Goal: Information Seeking & Learning: Find specific fact

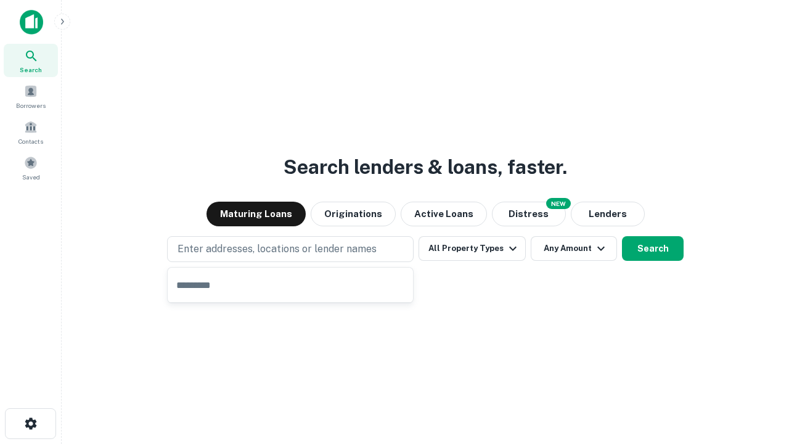
type input "**********"
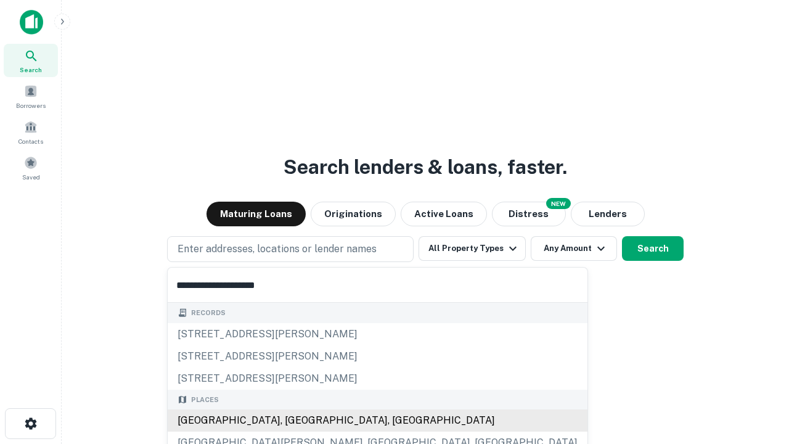
click at [295, 420] on div "[GEOGRAPHIC_DATA], [GEOGRAPHIC_DATA], [GEOGRAPHIC_DATA]" at bounding box center [378, 420] width 420 height 22
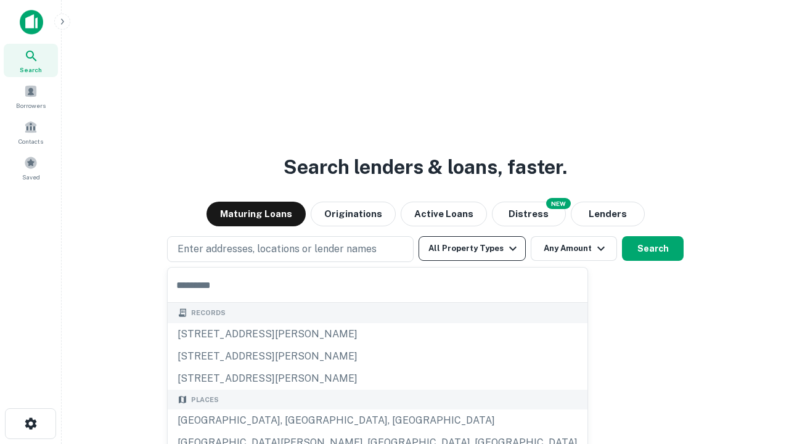
click at [472, 248] on button "All Property Types" at bounding box center [471, 248] width 107 height 25
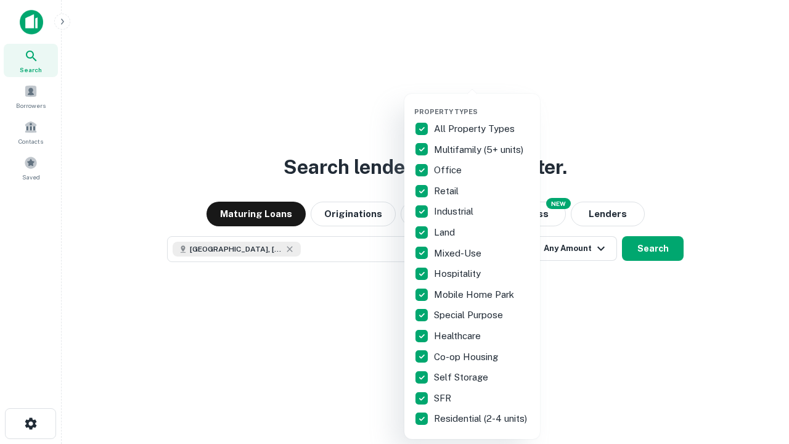
click at [482, 104] on button "button" at bounding box center [482, 104] width 136 height 1
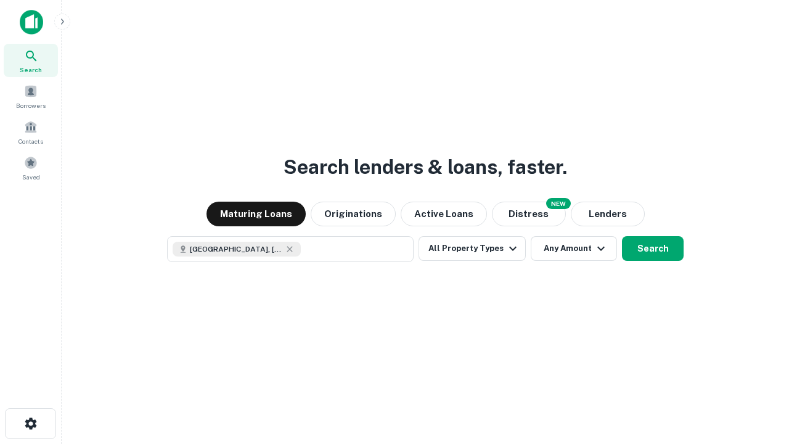
scroll to position [20, 0]
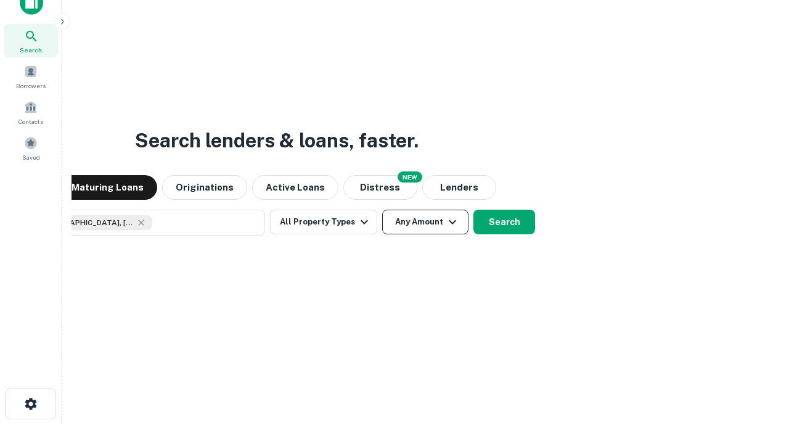
click at [382, 210] on button "Any Amount" at bounding box center [425, 222] width 86 height 25
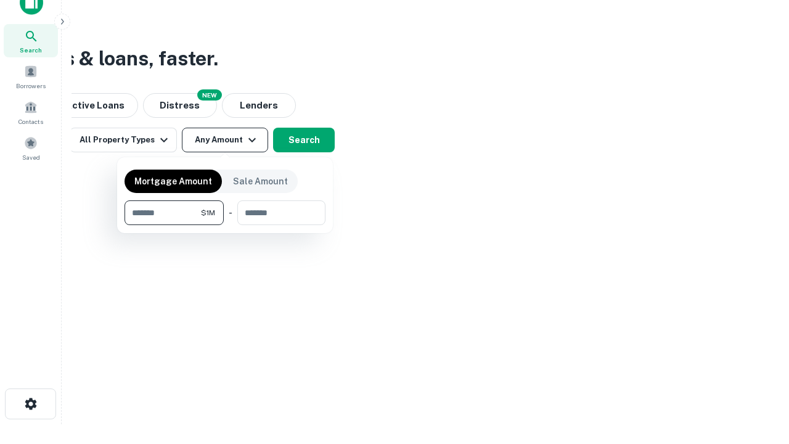
type input "*******"
click at [225, 225] on button "button" at bounding box center [224, 225] width 201 height 1
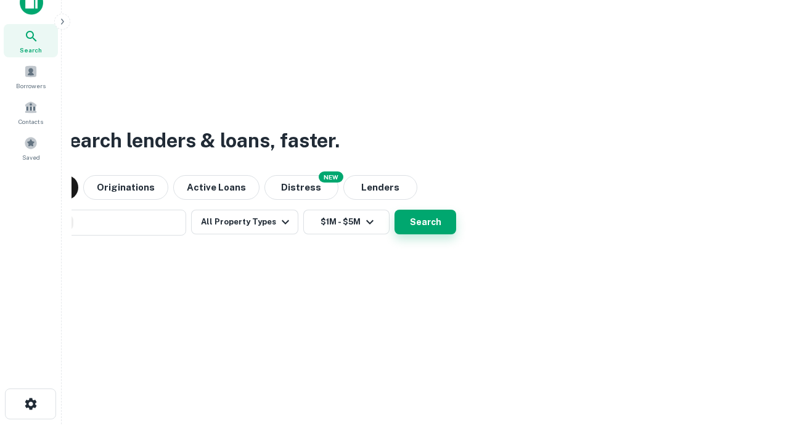
click at [394, 210] on button "Search" at bounding box center [425, 222] width 62 height 25
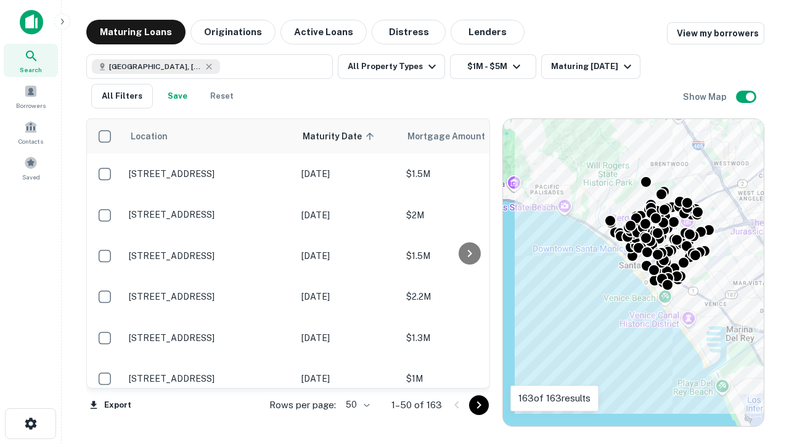
click at [356, 404] on body "Search Borrowers Contacts Saved Maturing Loans Originations Active Loans Distre…" at bounding box center [394, 222] width 789 height 444
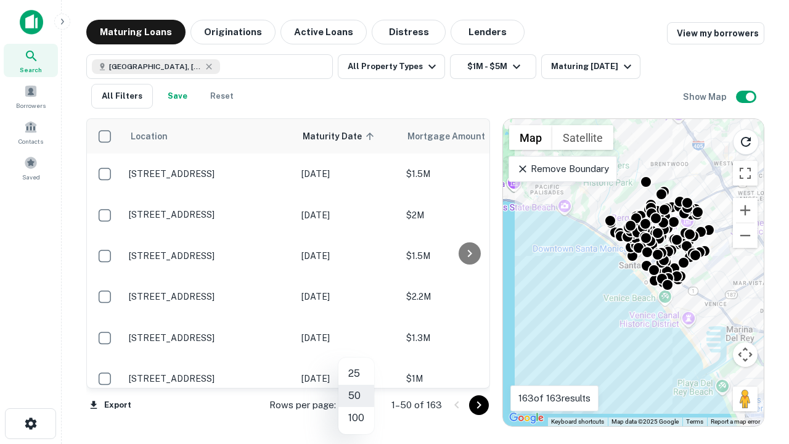
click at [356, 373] on li "25" at bounding box center [356, 373] width 36 height 22
